Goal: Find contact information: Find contact information

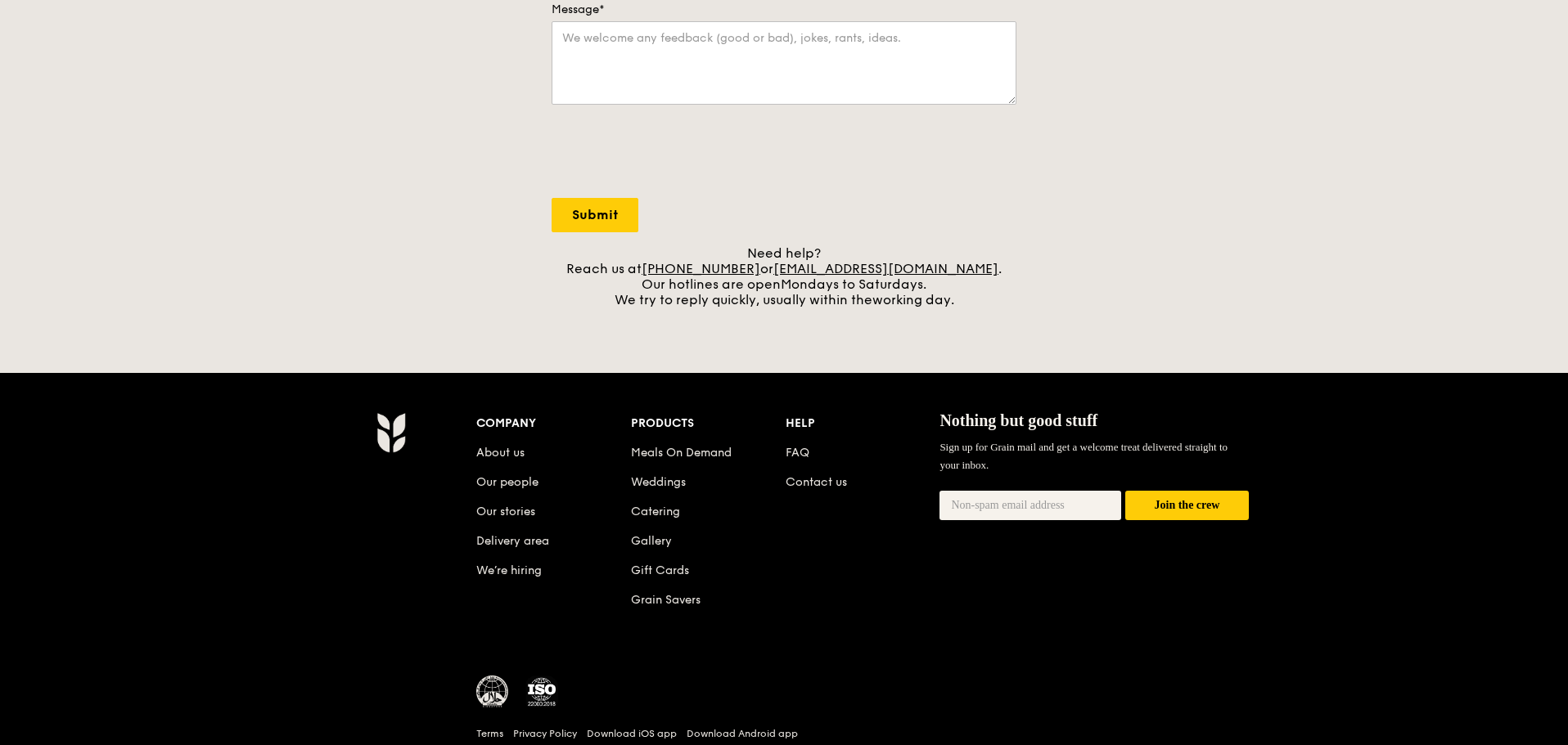
scroll to position [491, 0]
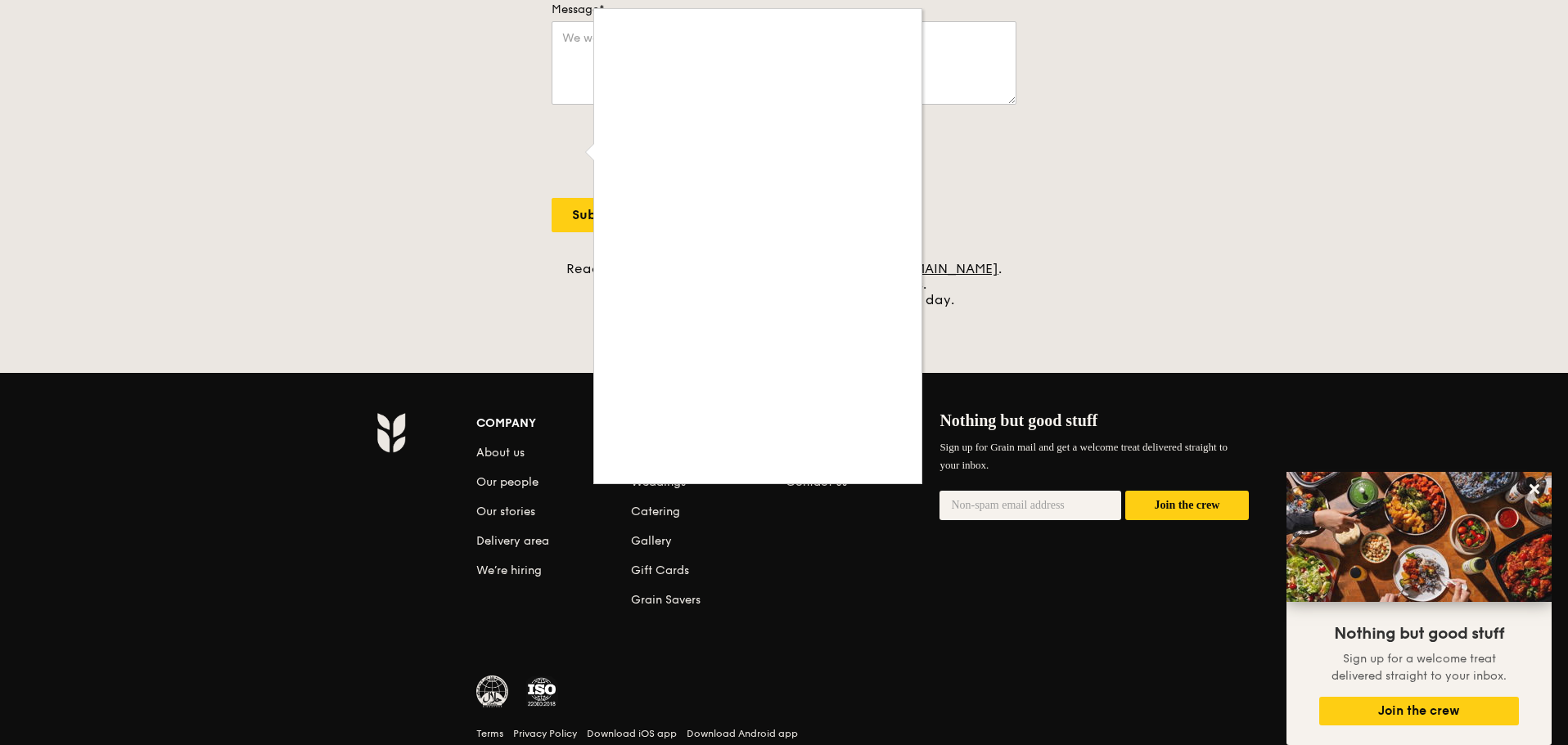
click at [450, 258] on div at bounding box center [784, 372] width 1568 height 745
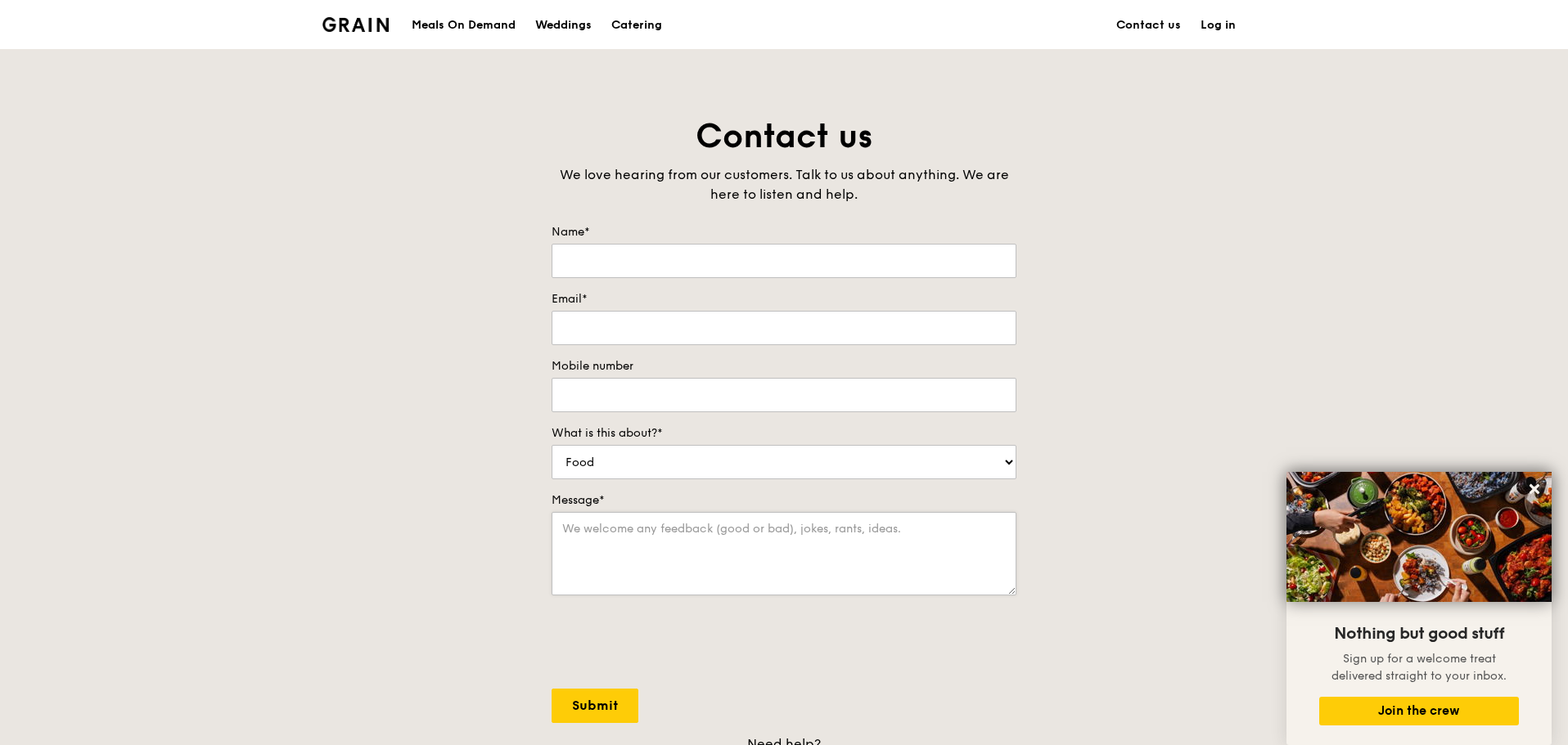
scroll to position [0, 0]
click at [1152, 28] on link "Contact us" at bounding box center [1148, 25] width 85 height 49
click at [364, 34] on div "Grain logo" at bounding box center [355, 23] width 66 height 49
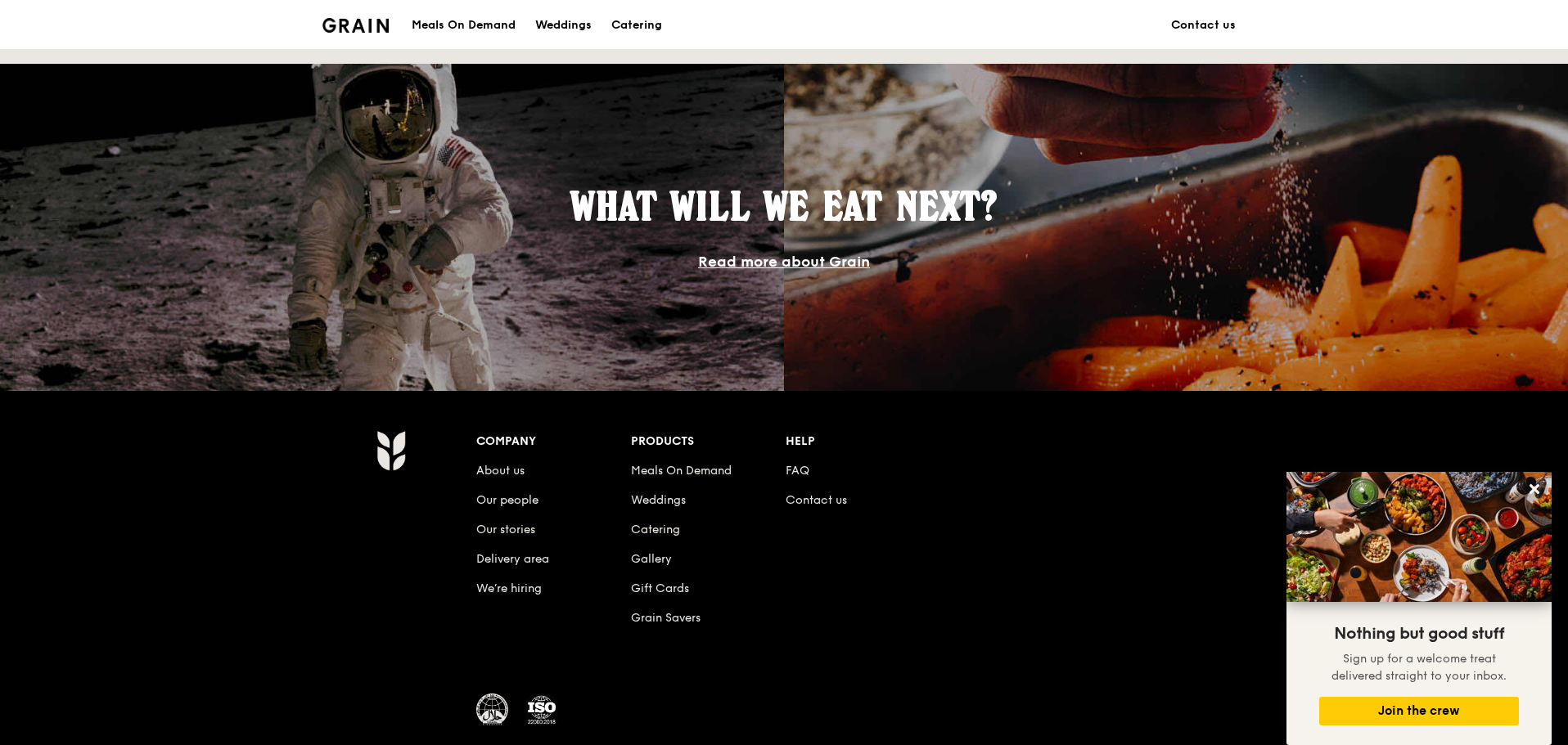
scroll to position [1410, 0]
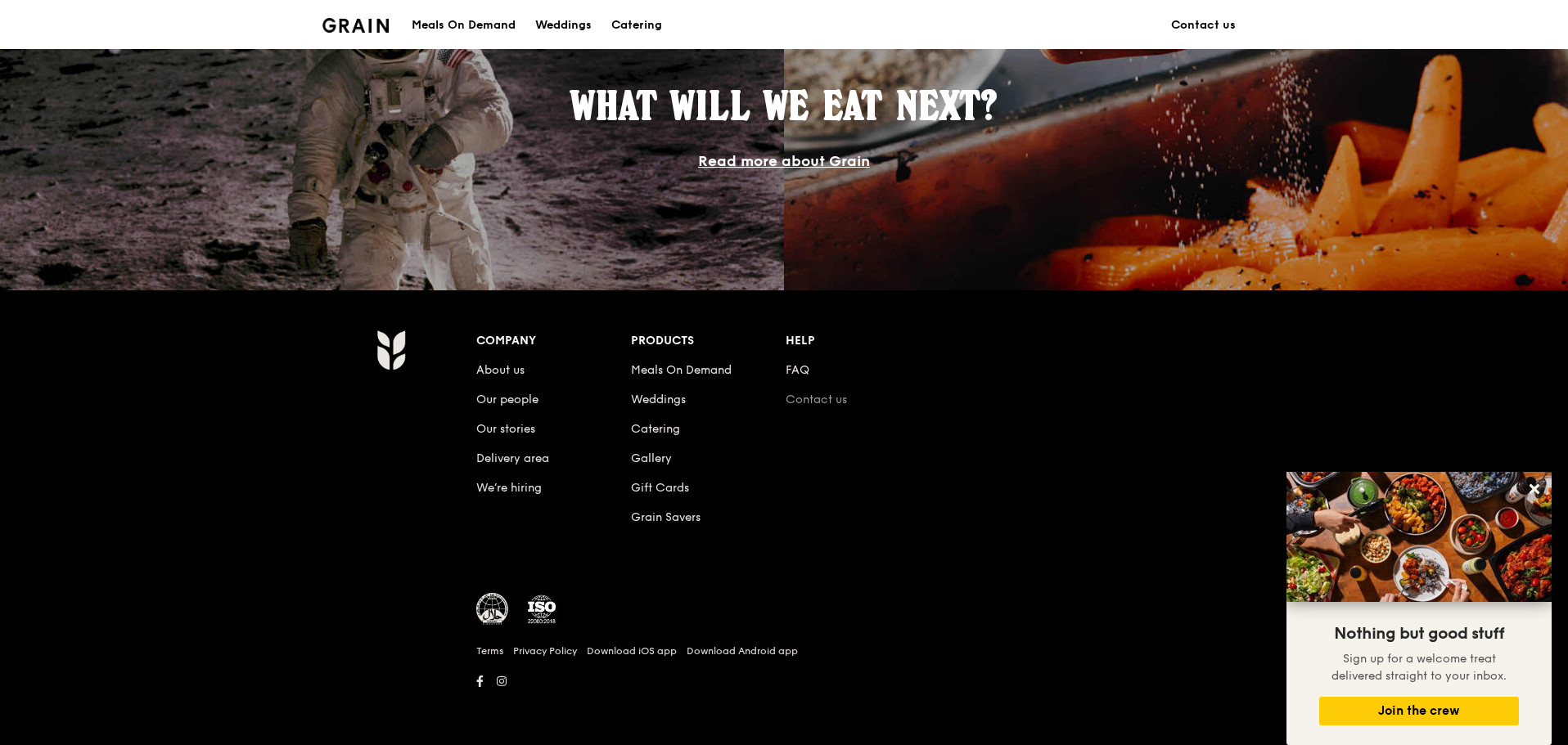
click at [822, 399] on link "Contact us" at bounding box center [816, 400] width 61 height 14
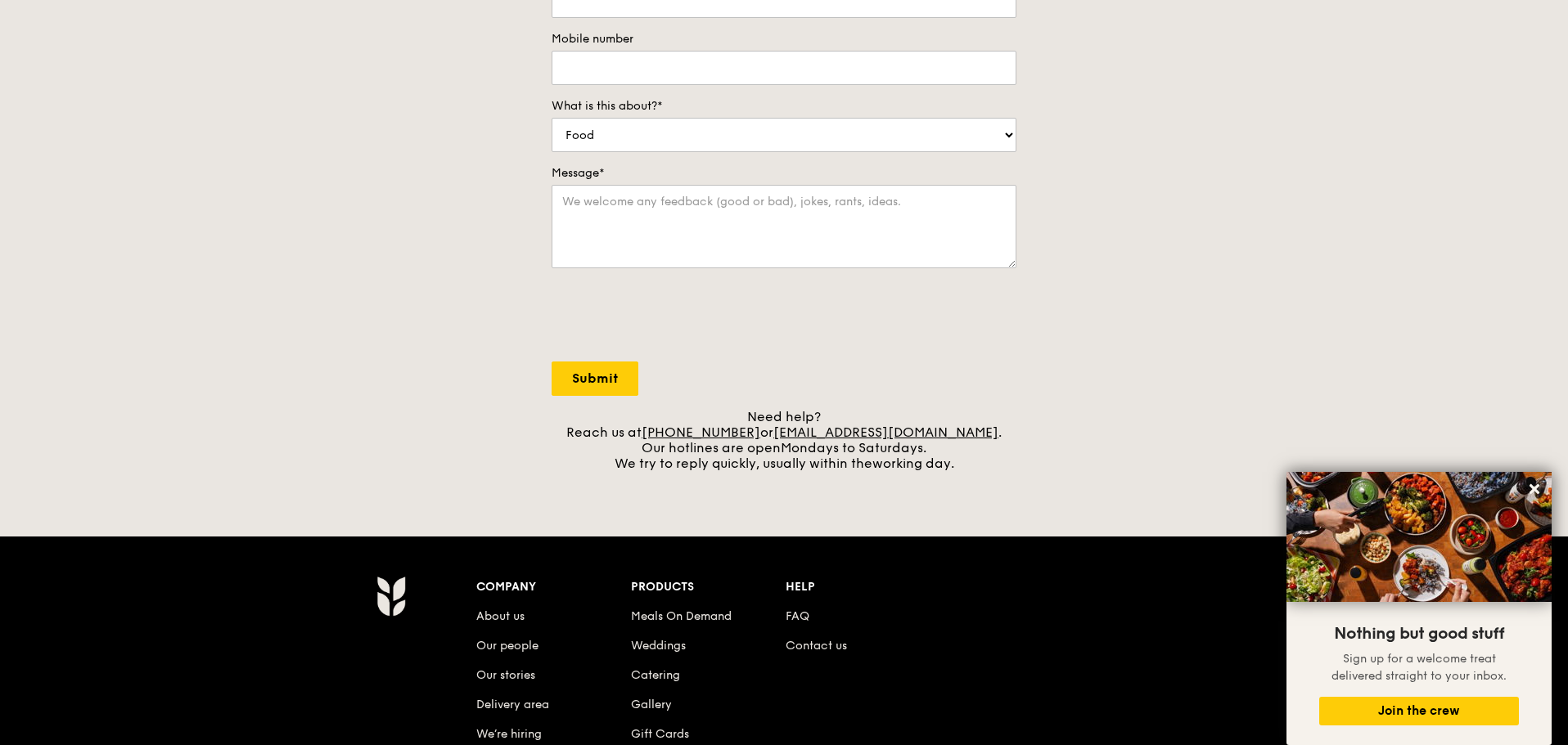
scroll to position [573, 0]
